Goal: Find specific page/section: Find specific page/section

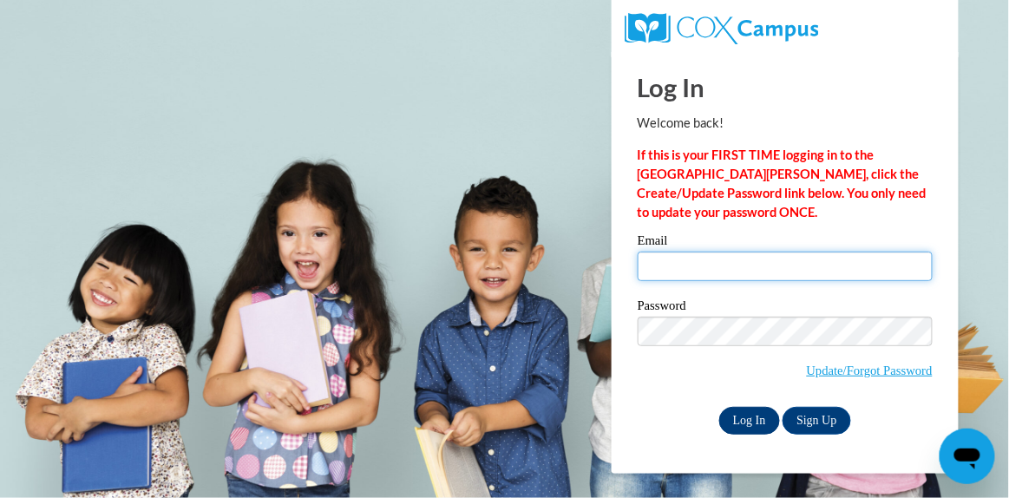
type input "[EMAIL_ADDRESS][DOMAIN_NAME]"
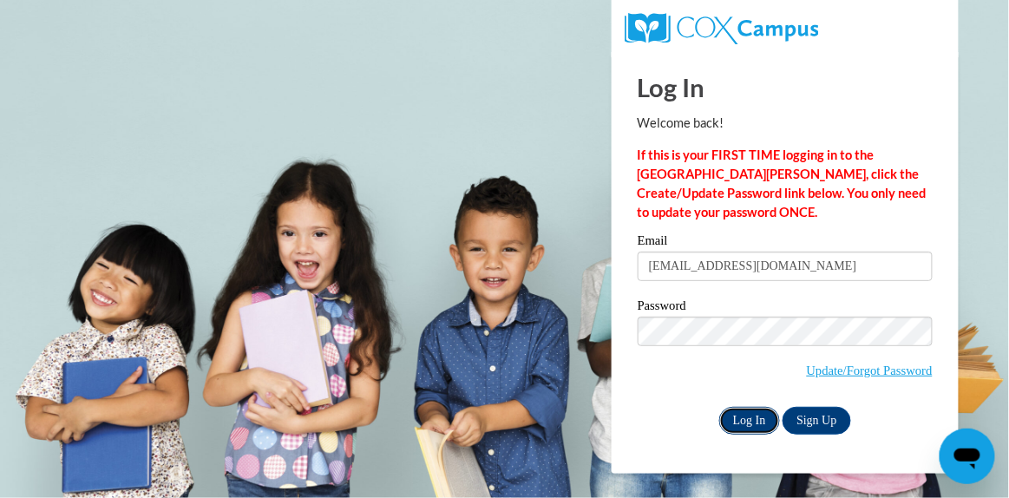
click at [759, 411] on input "Log In" at bounding box center [749, 421] width 61 height 28
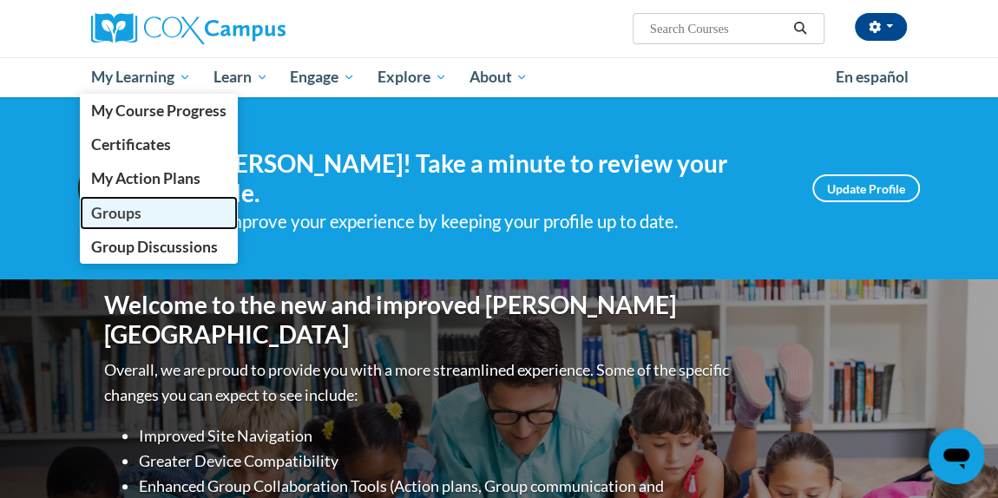
click at [152, 219] on link "Groups" at bounding box center [159, 213] width 158 height 34
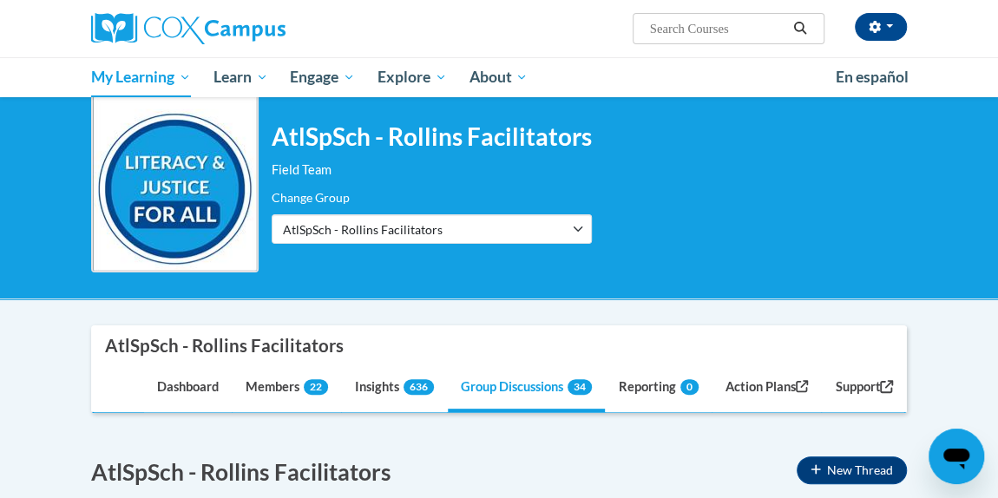
scroll to position [43, 0]
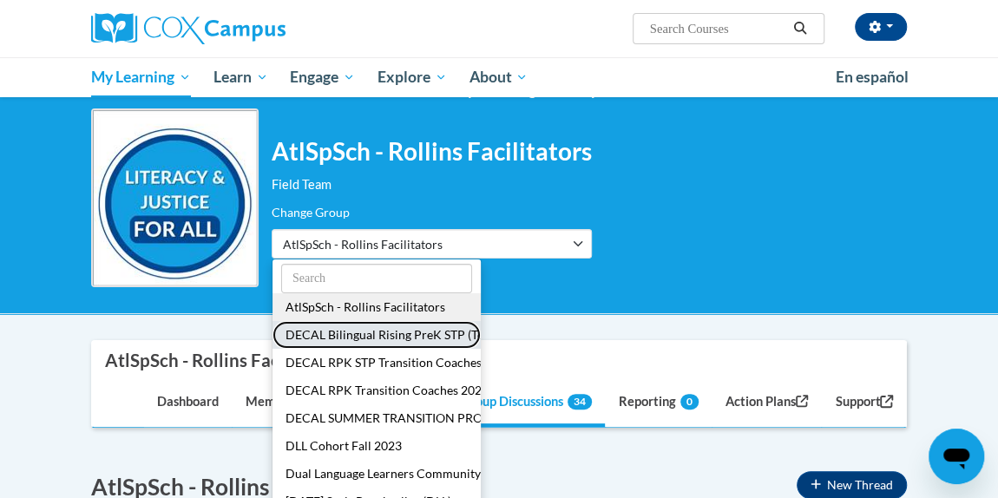
click at [422, 331] on button "DECAL Bilingual Rising PreK STP (Teachers)" at bounding box center [376, 335] width 208 height 28
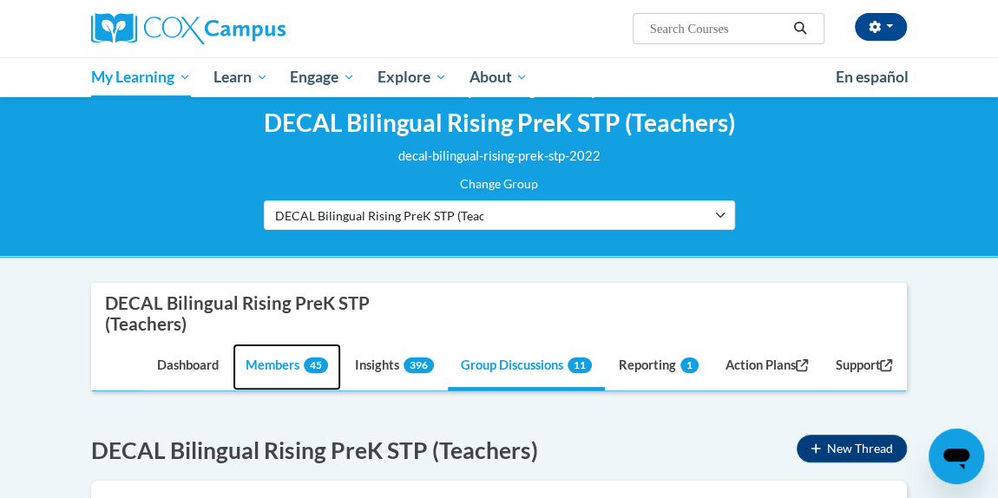
click at [288, 344] on link "Members 45" at bounding box center [287, 367] width 108 height 47
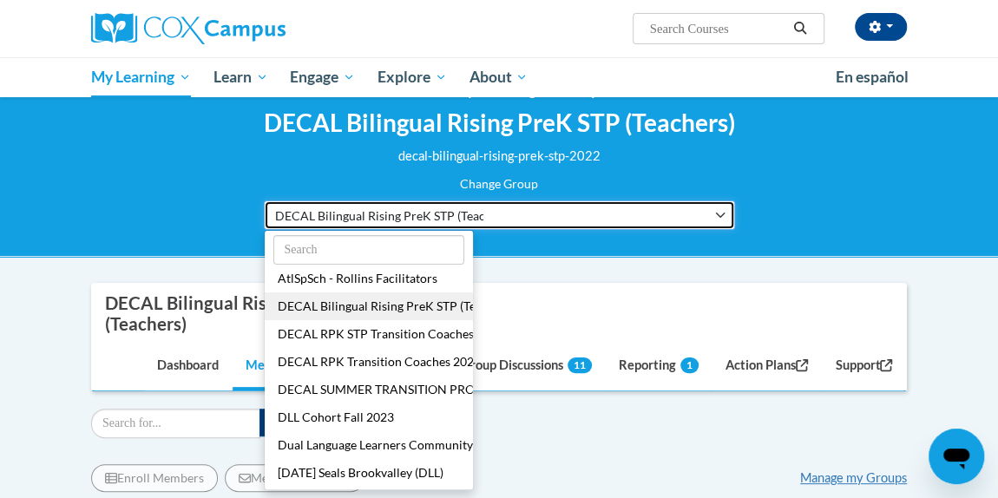
click at [652, 214] on button "DECAL Bilingual Rising PreK STP (Teachers)" at bounding box center [499, 214] width 471 height 29
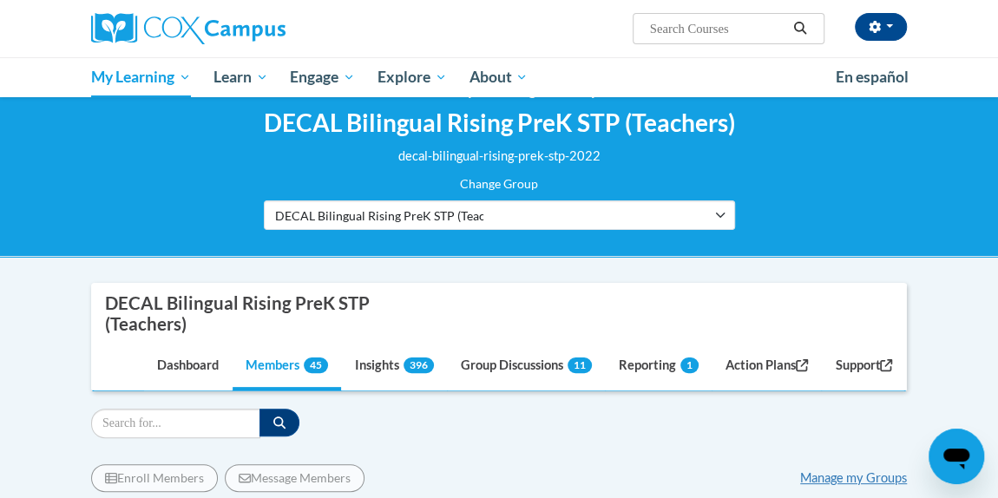
click at [544, 251] on div "<en>Home</en><fr>Accueil</fr><de>Zuhause</de><it>Casa</it><es>Casa</es><pt>Casa…" at bounding box center [499, 156] width 998 height 202
click at [779, 409] on div "Filter" at bounding box center [499, 423] width 816 height 29
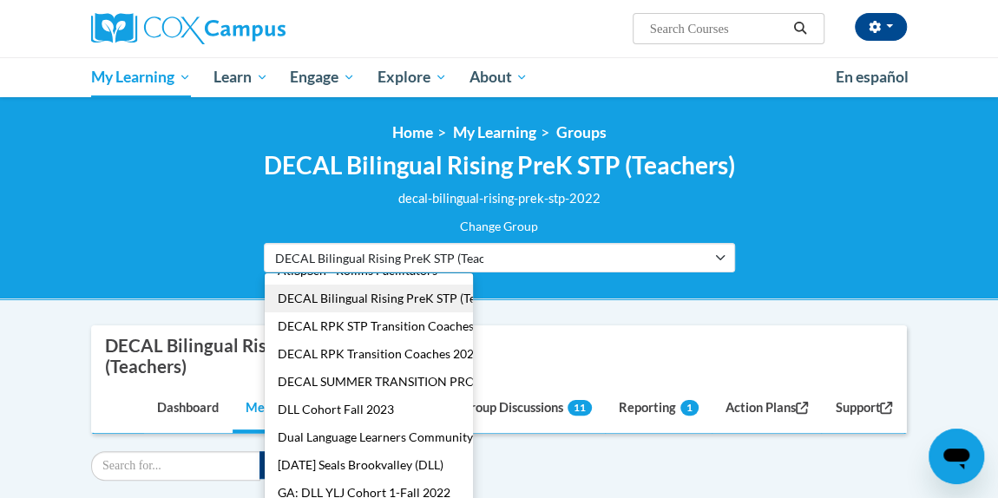
scroll to position [0, 0]
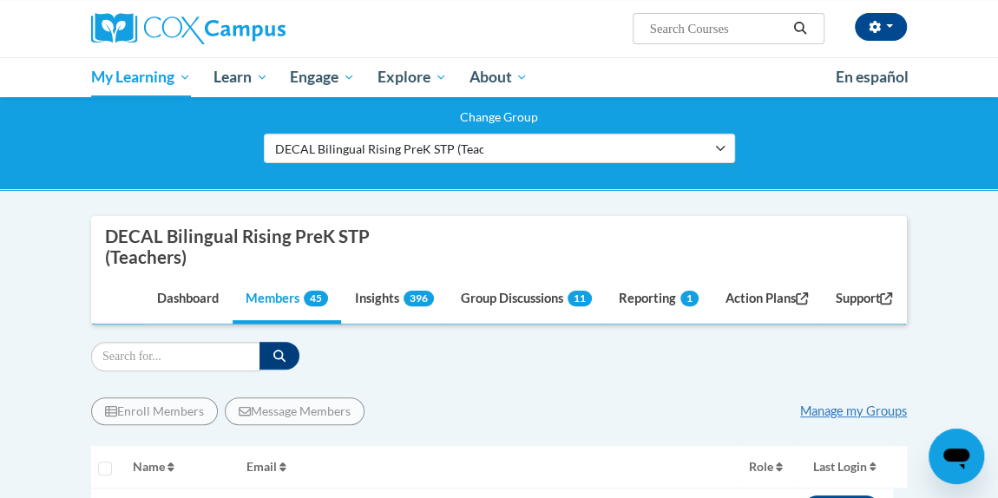
scroll to position [128, 0]
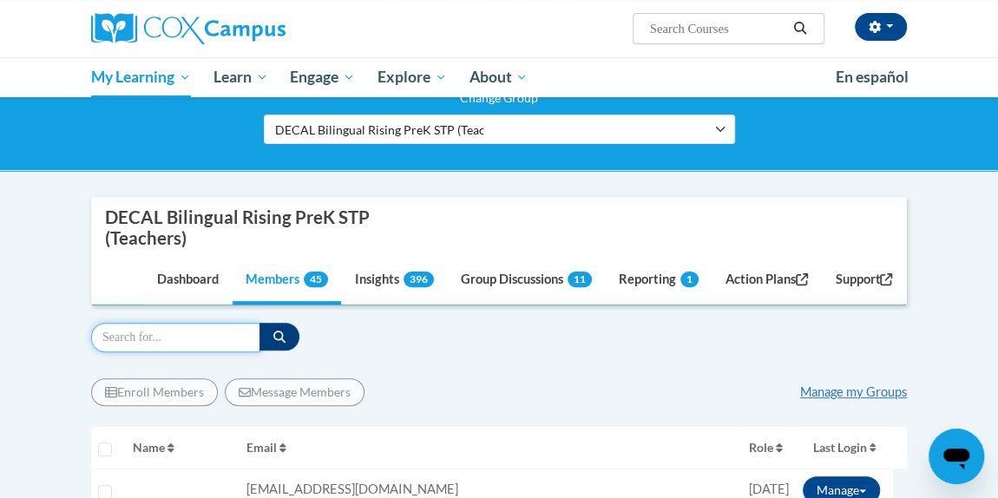
click at [187, 323] on input "Search" at bounding box center [175, 337] width 169 height 29
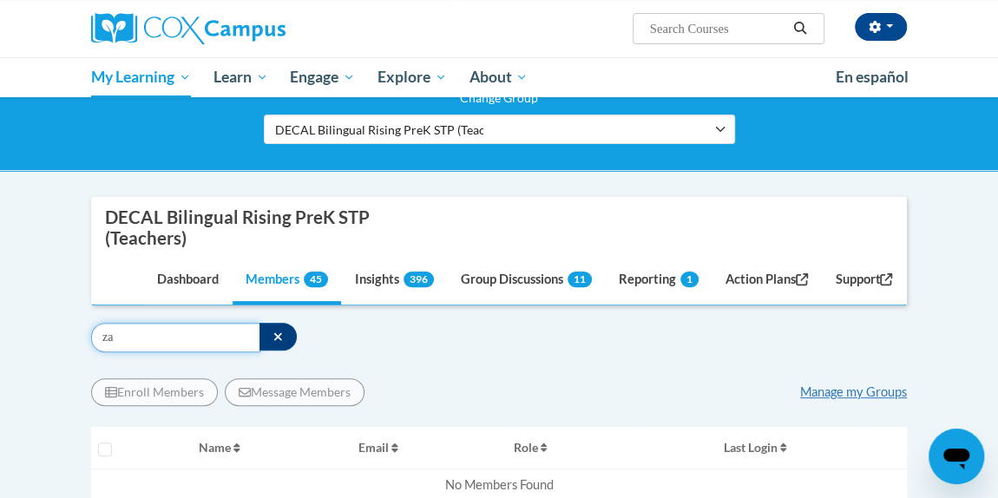
type input "z"
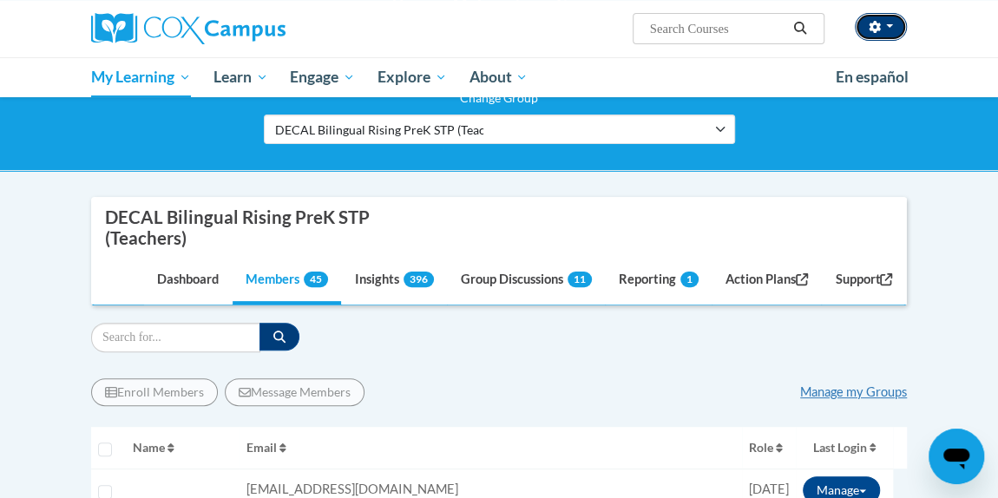
click at [864, 16] on button "button" at bounding box center [881, 27] width 52 height 28
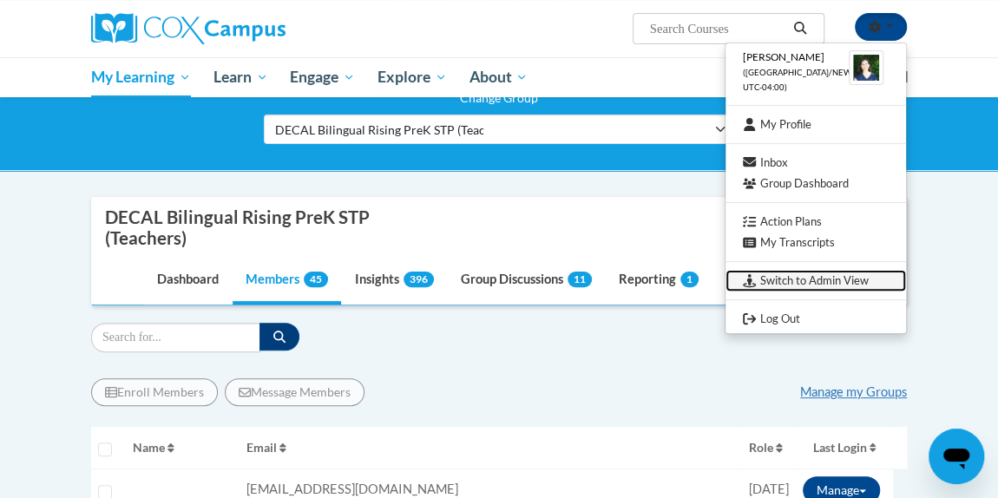
click at [766, 278] on link "Switch to Admin View" at bounding box center [815, 281] width 180 height 22
